Goal: Information Seeking & Learning: Find specific fact

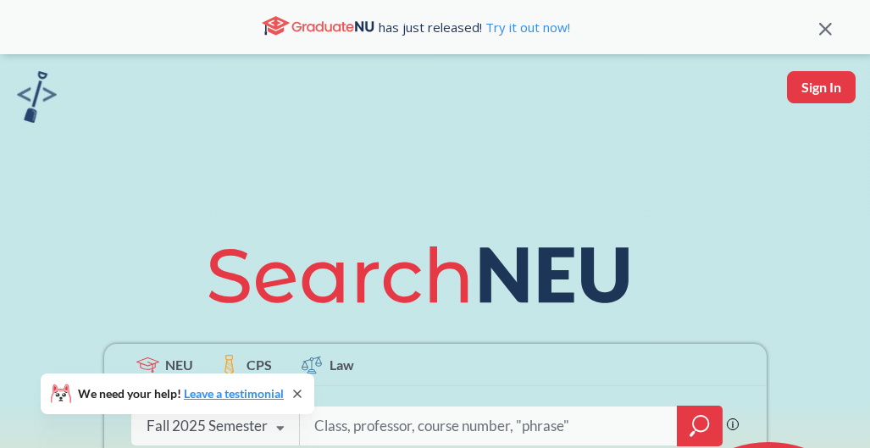
scroll to position [32, 0]
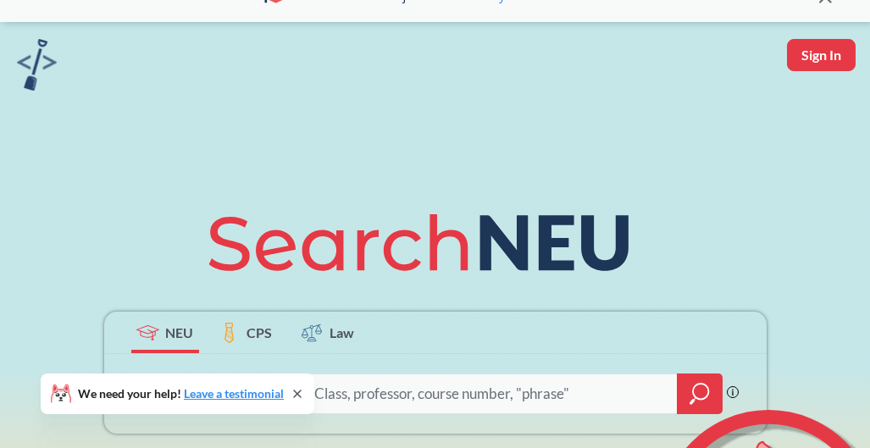
click at [345, 392] on input "search" at bounding box center [489, 394] width 353 height 36
click at [293, 392] on icon at bounding box center [298, 394] width 14 height 14
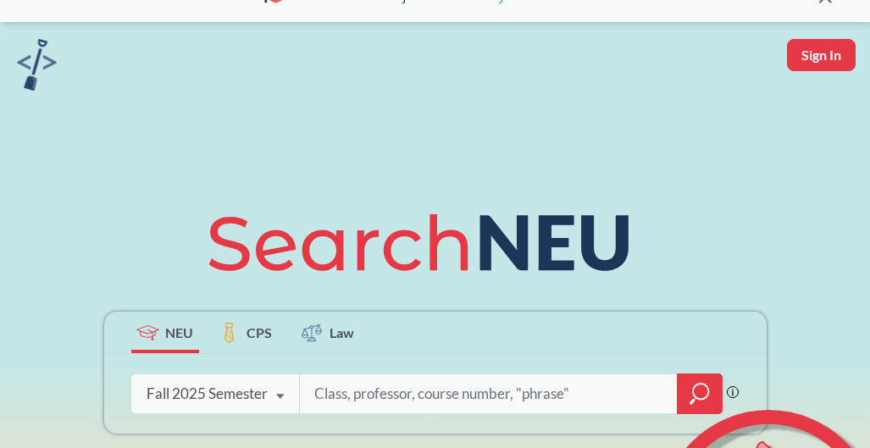
click at [356, 387] on input "search" at bounding box center [489, 394] width 353 height 36
type input "animation"
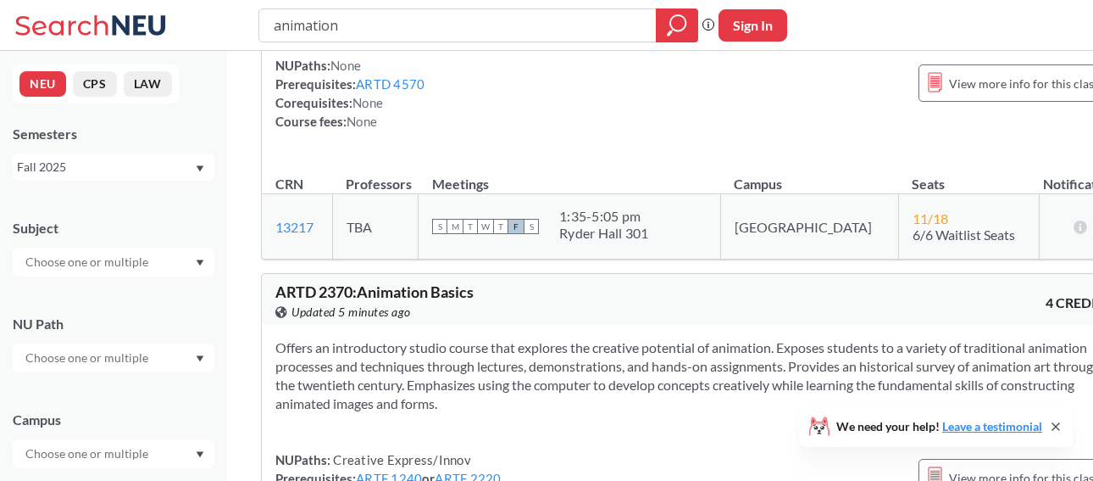
scroll to position [1321, 0]
type input "a"
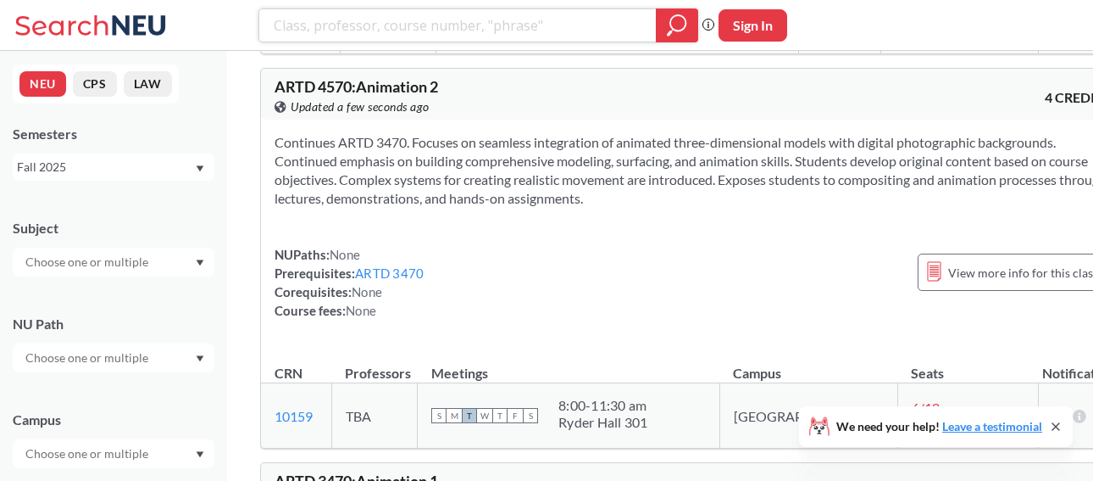
scroll to position [362, 0]
click at [397, 277] on link "ARTD 3470" at bounding box center [390, 272] width 69 height 15
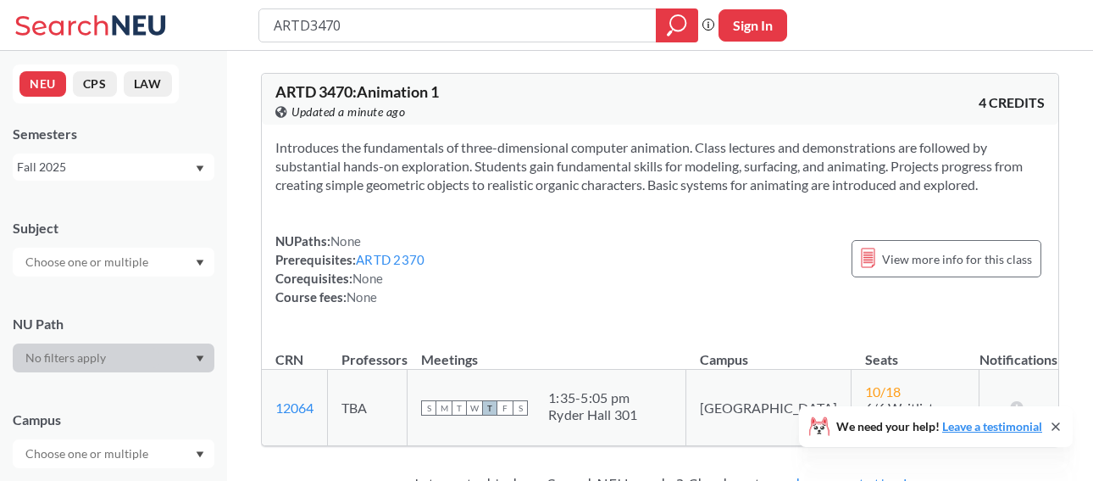
click at [402, 32] on input "ARTD3470" at bounding box center [458, 25] width 372 height 29
type input "GAME"
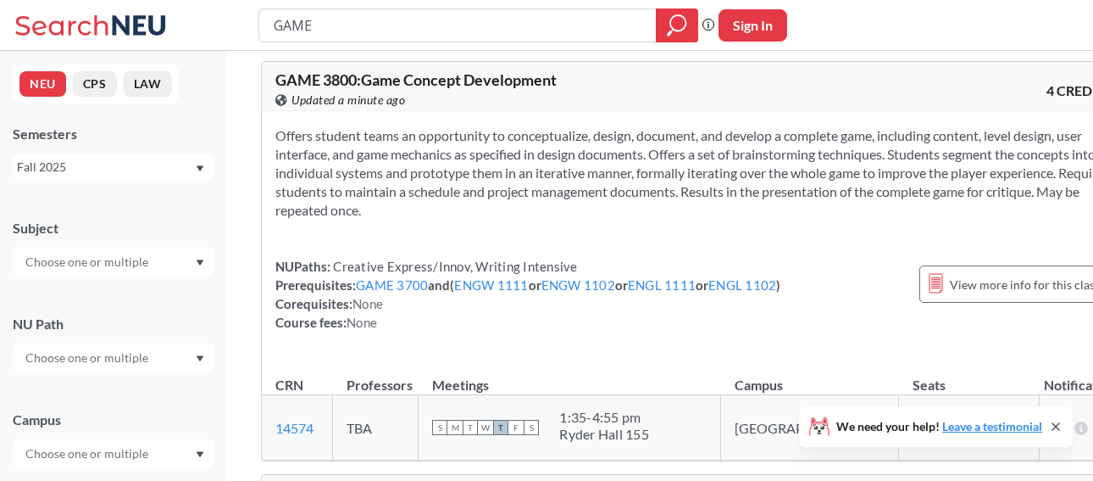
scroll to position [1349, 0]
